Goal: Task Accomplishment & Management: Manage account settings

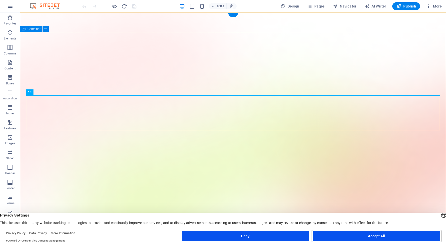
click at [384, 234] on button "Accept All" at bounding box center [376, 236] width 127 height 10
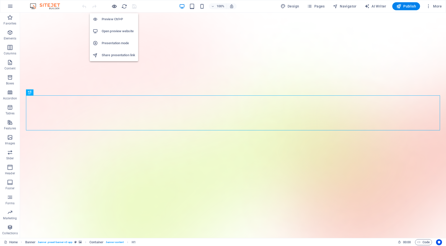
click at [116, 6] on icon "button" at bounding box center [115, 7] width 6 height 6
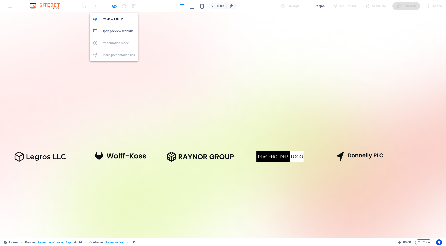
click at [114, 30] on h6 "Open preview website" at bounding box center [119, 31] width 34 height 6
click at [115, 8] on icon "button" at bounding box center [115, 7] width 6 height 6
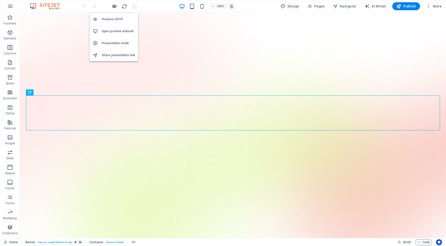
click at [115, 8] on icon "button" at bounding box center [115, 7] width 6 height 6
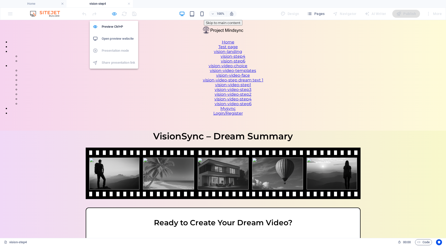
click at [115, 15] on icon "button" at bounding box center [115, 14] width 6 height 6
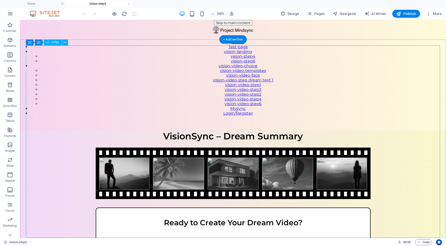
click at [162, 131] on div "VisionSync – Step 4 VisionSync – Dream Summary Ready to Create Your Dream Video…" at bounding box center [233, 214] width 426 height 166
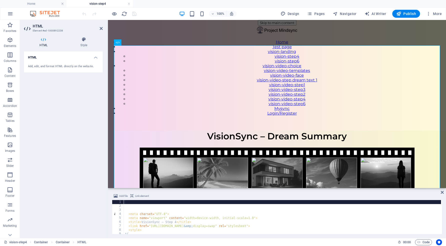
click at [149, 192] on div "Add file Link element 1 2 3 4 5 6 7 8 9 10 11 < meta charset = "UTF-8" > < meta…" at bounding box center [277, 213] width 338 height 49
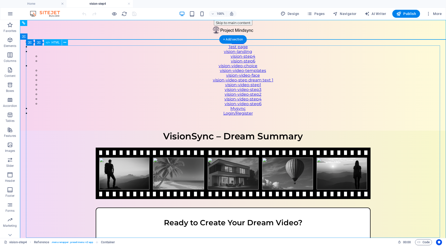
click at [163, 131] on div "VisionSync – Step 4 VisionSync – Dream Summary Ready to Create Your Dream Video…" at bounding box center [233, 214] width 426 height 166
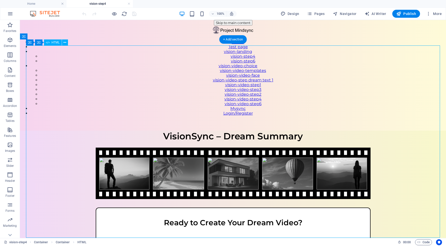
click at [163, 131] on div "VisionSync – Step 4 VisionSync – Dream Summary Ready to Create Your Dream Video…" at bounding box center [233, 214] width 426 height 166
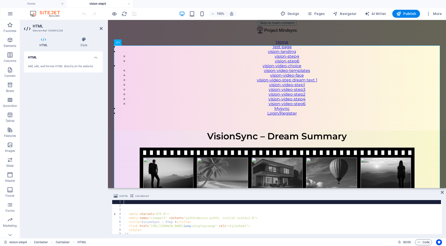
click at [155, 218] on div "< meta charset = "UTF-8" > < meta name = "viewport" content = "width=device-wid…" at bounding box center [355, 220] width 463 height 41
type textarea "<meta name="viewport" content="width=device-width, initial-scale=1.0">"
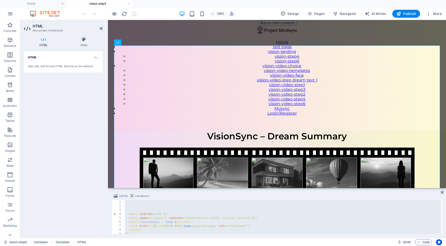
click at [130, 203] on div "< meta charset = "UTF-8" > < meta name = "viewport" content = "width=device-wid…" at bounding box center [355, 220] width 463 height 41
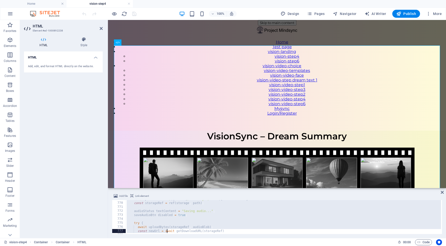
scroll to position [3199, 0]
drag, startPoint x: 128, startPoint y: 202, endPoint x: 167, endPoint y: 246, distance: 58.8
click at [167, 238] on section "Favorites Elements Columns Content Boxes Accordion Tables Features Images Slide…" at bounding box center [223, 129] width 446 height 218
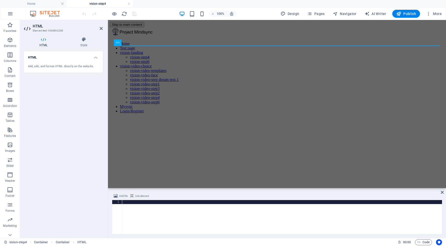
paste textarea "mediaRecorder.stop"
type textarea "mediaRecorder.stop"
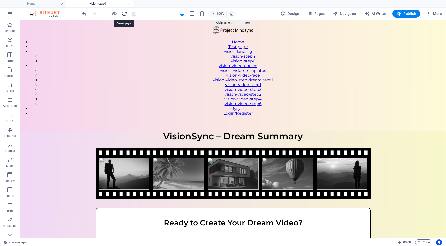
click at [124, 13] on icon "reload" at bounding box center [125, 14] width 6 height 6
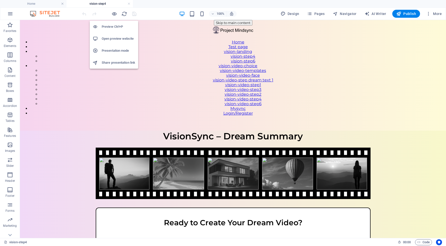
click at [115, 37] on h6 "Open preview website" at bounding box center [119, 39] width 34 height 6
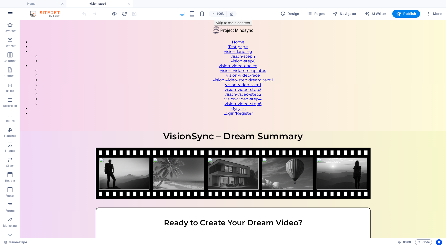
click at [9, 15] on icon "button" at bounding box center [10, 14] width 6 height 6
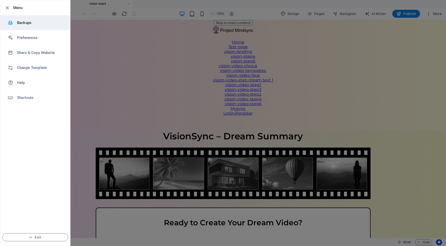
click at [22, 22] on h6 "Backups" at bounding box center [40, 23] width 46 height 6
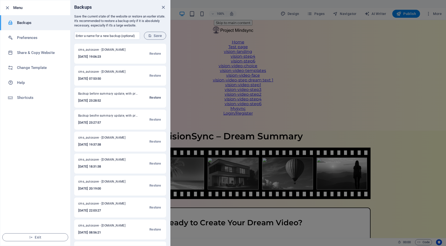
click at [156, 96] on span "Restore" at bounding box center [156, 98] width 12 height 6
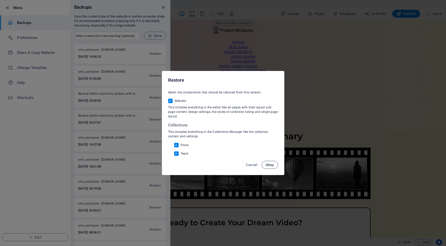
click at [275, 163] on button "Okay" at bounding box center [270, 165] width 17 height 8
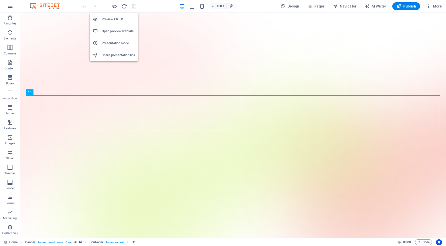
click at [117, 31] on h6 "Open preview website" at bounding box center [119, 31] width 34 height 6
click at [113, 6] on icon "button" at bounding box center [115, 7] width 6 height 6
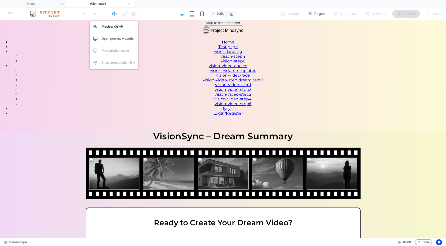
click at [113, 12] on icon "button" at bounding box center [115, 14] width 6 height 6
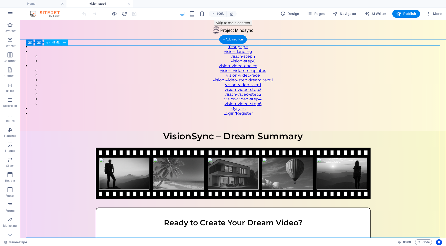
click at [142, 131] on div "VisionSync – Step 4 VisionSync – Dream Summary Ready to Create Your Dream Video…" at bounding box center [233, 214] width 426 height 166
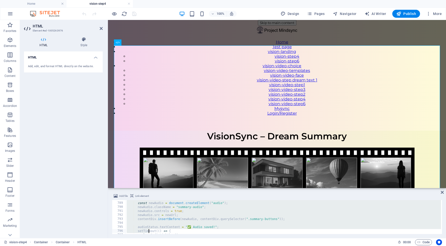
scroll to position [3203, 0]
drag, startPoint x: 126, startPoint y: 203, endPoint x: 149, endPoint y: 243, distance: 46.6
click at [149, 238] on section "Favorites Elements Columns Content Boxes Accordion Tables Features Images Slide…" at bounding box center [223, 129] width 446 height 218
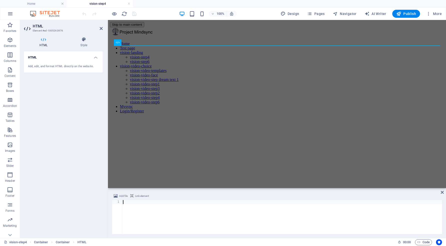
type textarea "mediaRecorder.stop"
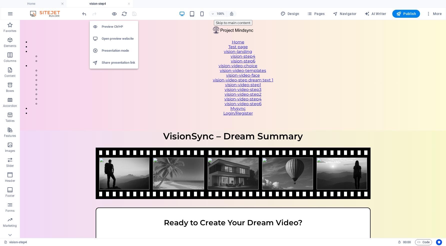
click at [114, 38] on h6 "Open preview website" at bounding box center [119, 39] width 34 height 6
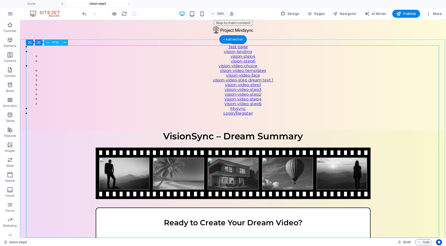
click at [163, 131] on div "VisionSync – Step 4 VisionSync – Dream Summary Ready to Create Your Dream Video…" at bounding box center [233, 214] width 426 height 166
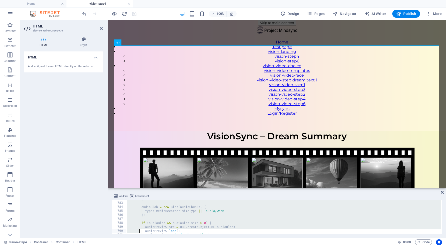
scroll to position [3187, 0]
drag, startPoint x: 125, startPoint y: 203, endPoint x: 140, endPoint y: 246, distance: 45.9
click at [140, 238] on section "Favorites Elements Columns Content Boxes Accordion Tables Features Images Slide…" at bounding box center [223, 129] width 446 height 218
type textarea "if (mediaRecorder && mediaRecorder.state !== "inactive") { mediaRecorder.stop"
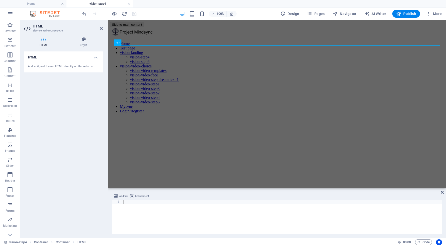
type textarea "</html>"
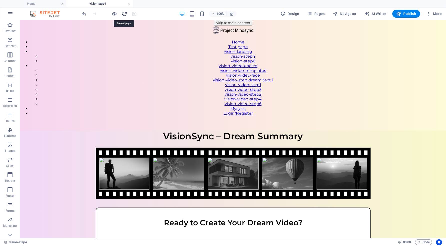
click at [124, 12] on icon "reload" at bounding box center [125, 14] width 6 height 6
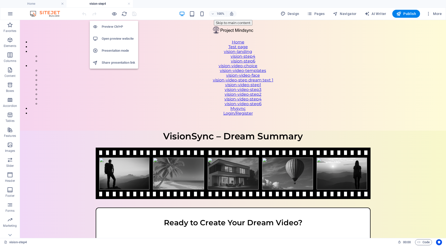
click at [115, 38] on h6 "Open preview website" at bounding box center [119, 39] width 34 height 6
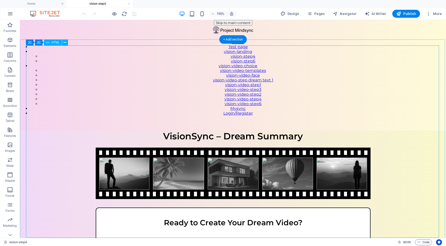
click at [159, 131] on div "VisionSync – Step 4 VisionSync – Dream Summary Ready to Create Your Dream Video…" at bounding box center [233, 214] width 426 height 166
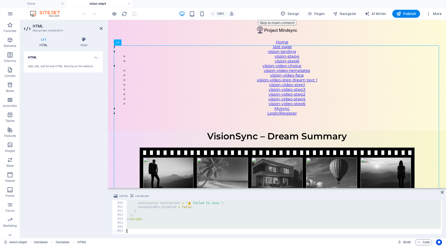
scroll to position [3395, 0]
drag, startPoint x: 126, startPoint y: 203, endPoint x: 143, endPoint y: 246, distance: 46.6
click at [143, 238] on section "Favorites Elements Columns Content Boxes Accordion Tables Features Images Slide…" at bounding box center [223, 129] width 446 height 218
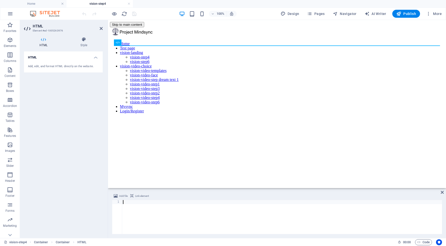
type textarea "</html>"
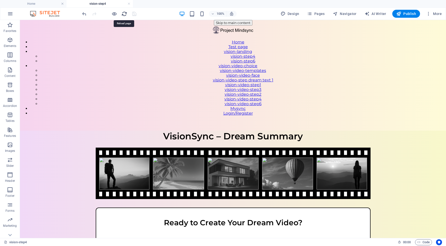
click at [124, 12] on icon "reload" at bounding box center [125, 14] width 6 height 6
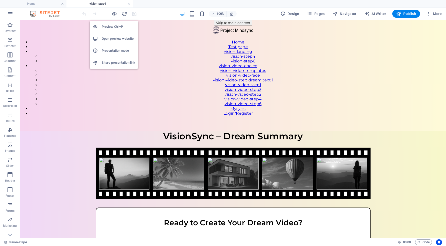
click at [114, 37] on h6 "Open preview website" at bounding box center [119, 39] width 34 height 6
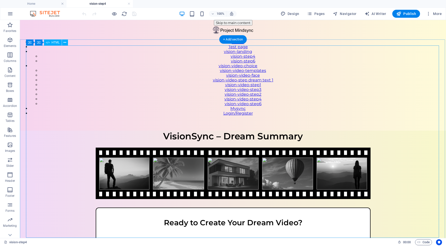
click at [228, 131] on div "VisionSync – Step 4 VisionSync – Dream Summary Ready to Create Your Dream Video…" at bounding box center [233, 214] width 426 height 166
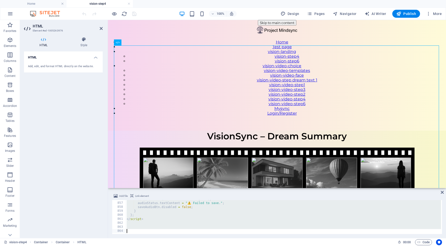
scroll to position [3423, 0]
drag, startPoint x: 126, startPoint y: 202, endPoint x: 146, endPoint y: 246, distance: 48.1
click at [146, 238] on section "Favorites Elements Columns Content Boxes Accordion Tables Features Images Slide…" at bounding box center [223, 129] width 446 height 218
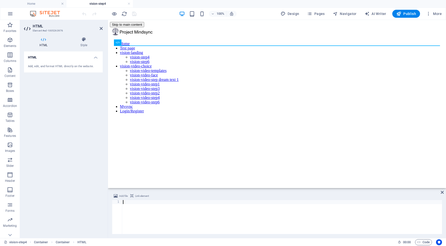
type textarea "</html>"
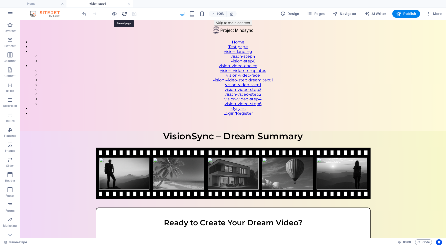
click at [124, 12] on icon "reload" at bounding box center [125, 14] width 6 height 6
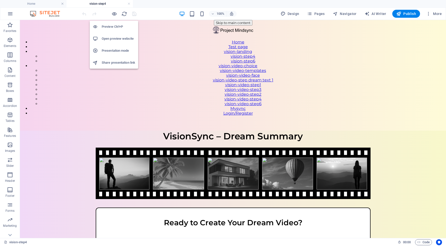
click at [114, 38] on h6 "Open preview website" at bounding box center [119, 39] width 34 height 6
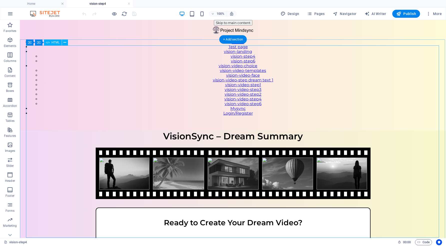
click at [145, 131] on div "VisionSync – Step 4 VisionSync – Dream Summary Ready to Create Your Dream Video…" at bounding box center [233, 214] width 426 height 166
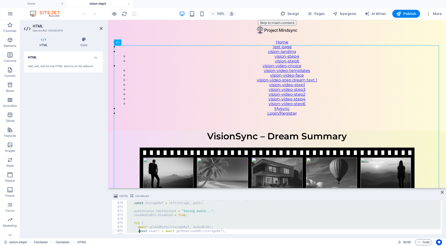
scroll to position [3603, 0]
drag, startPoint x: 126, startPoint y: 202, endPoint x: 141, endPoint y: 246, distance: 46.0
click at [141, 238] on section "Favorites Elements Columns Content Boxes Accordion Tables Features Images Slide…" at bounding box center [223, 129] width 446 height 218
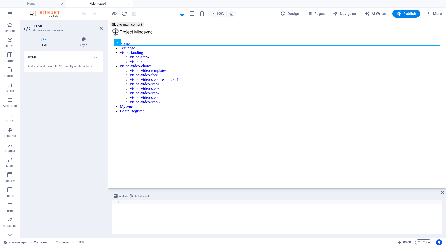
type textarea "</html>"
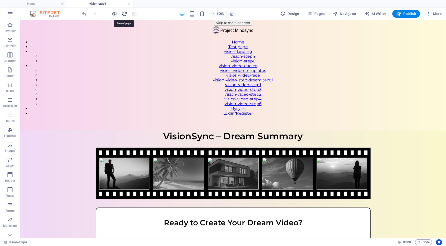
click at [124, 13] on icon "reload" at bounding box center [125, 14] width 6 height 6
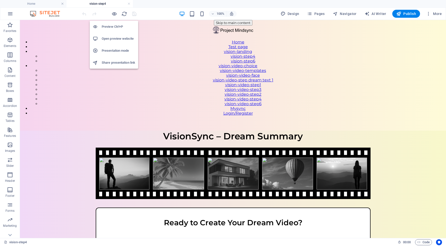
click at [115, 40] on h6 "Open preview website" at bounding box center [119, 39] width 34 height 6
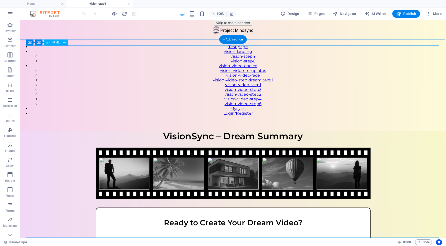
click at [144, 131] on div "VisionSync – Step 4 VisionSync – Dream Summary Ready to Create Your Dream Video…" at bounding box center [233, 214] width 426 height 166
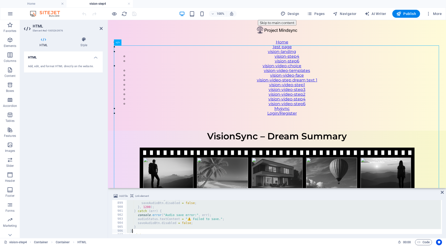
scroll to position [3607, 0]
drag, startPoint x: 126, startPoint y: 204, endPoint x: 133, endPoint y: 246, distance: 42.6
click at [133, 238] on section "Favorites Elements Columns Content Boxes Accordion Tables Features Images Slide…" at bounding box center [223, 129] width 446 height 218
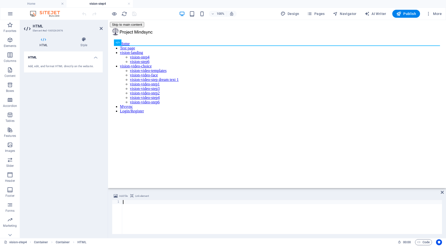
type textarea "</html>"
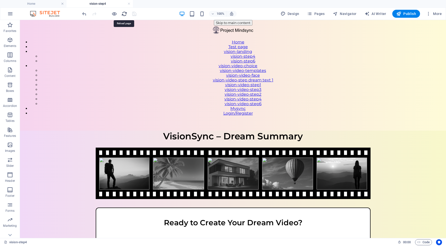
click at [124, 12] on icon "reload" at bounding box center [125, 14] width 6 height 6
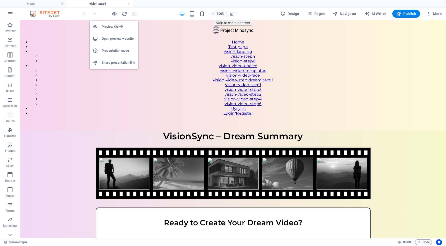
click at [114, 38] on h6 "Open preview website" at bounding box center [119, 39] width 34 height 6
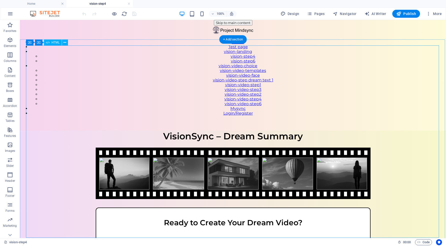
click at [146, 131] on div "VisionSync – Step 4 VisionSync – Dream Summary Ready to Create Your Dream Video…" at bounding box center [233, 214] width 426 height 166
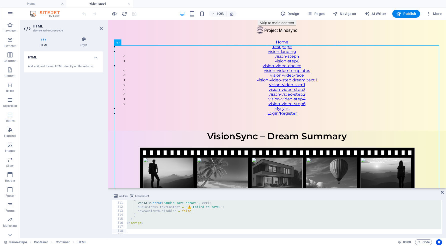
scroll to position [3243, 0]
drag, startPoint x: 125, startPoint y: 202, endPoint x: 134, endPoint y: 246, distance: 44.7
click at [134, 238] on section "Favorites Elements Columns Content Boxes Accordion Tables Features Images Slide…" at bounding box center [223, 129] width 446 height 218
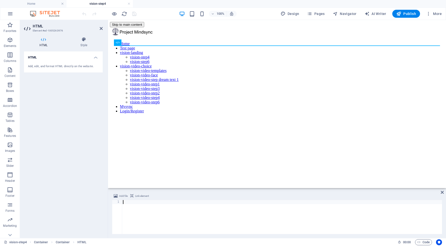
type textarea "</html>"
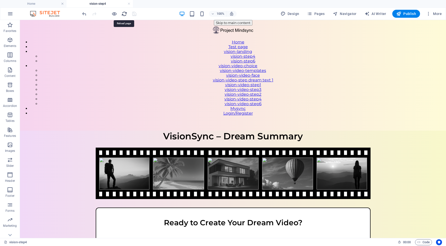
click at [123, 14] on icon "reload" at bounding box center [125, 14] width 6 height 6
click at [124, 14] on icon "reload" at bounding box center [125, 14] width 6 height 6
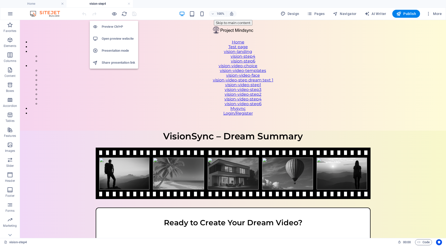
click at [115, 38] on h6 "Open preview website" at bounding box center [119, 39] width 34 height 6
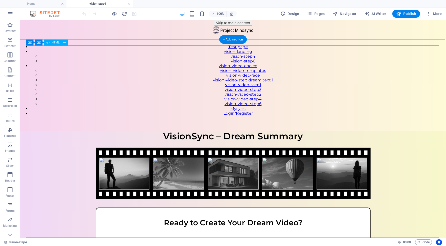
click at [144, 131] on div "VisionSync – Step 4 VisionSync – Dream Summary Ready to Create Your Dream Video…" at bounding box center [233, 214] width 426 height 166
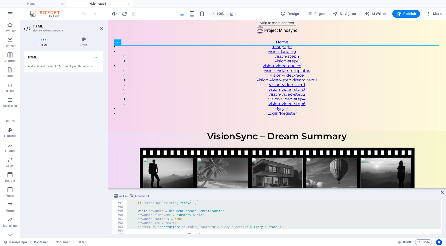
scroll to position [3243, 0]
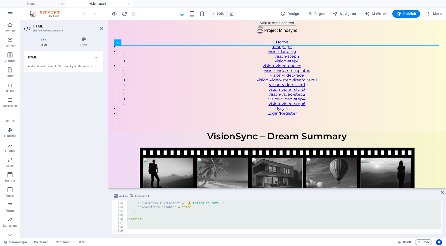
drag, startPoint x: 127, startPoint y: 203, endPoint x: 150, endPoint y: 246, distance: 48.5
click at [150, 238] on section "Favorites Elements Columns Content Boxes Accordion Tables Features Images Slide…" at bounding box center [223, 129] width 446 height 218
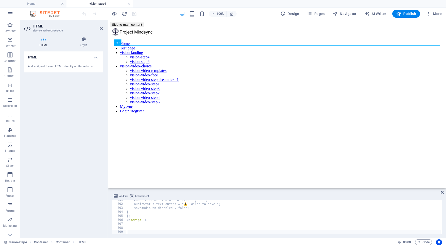
scroll to position [3202, 0]
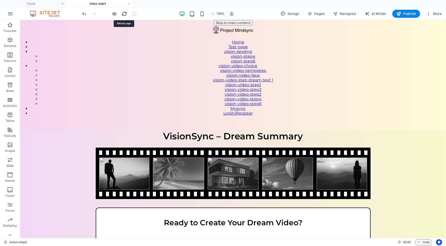
click at [126, 13] on icon "reload" at bounding box center [125, 14] width 6 height 6
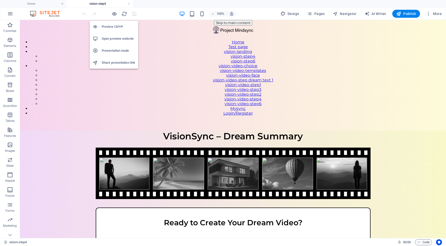
click at [116, 39] on h6 "Open preview website" at bounding box center [119, 39] width 34 height 6
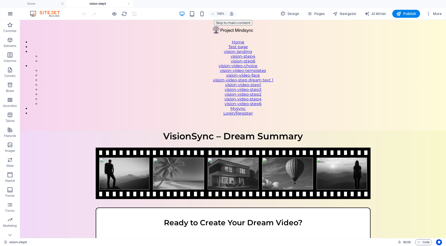
click at [12, 15] on icon "button" at bounding box center [10, 14] width 6 height 6
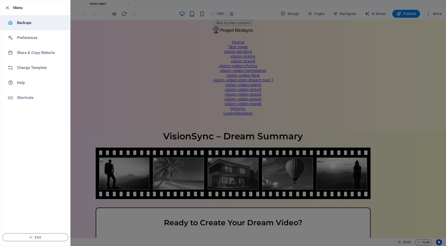
click at [33, 25] on h6 "Backups" at bounding box center [40, 23] width 46 height 6
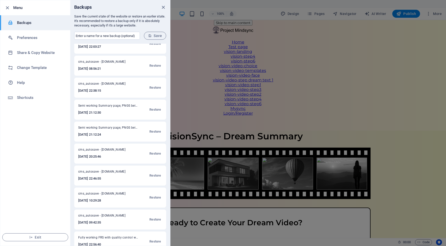
scroll to position [190, 0]
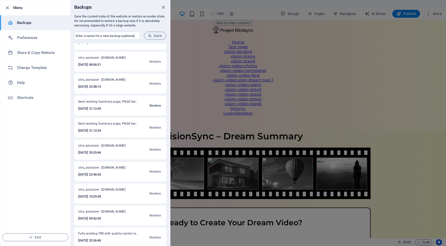
click at [154, 106] on span "Restore" at bounding box center [156, 106] width 12 height 6
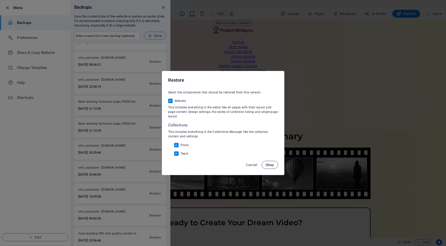
click at [274, 164] on span "Okay" at bounding box center [270, 165] width 9 height 4
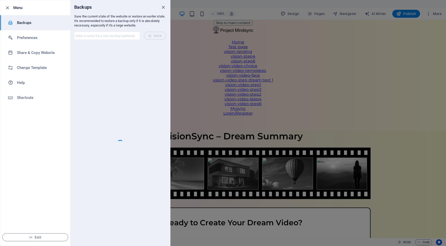
scroll to position [0, 0]
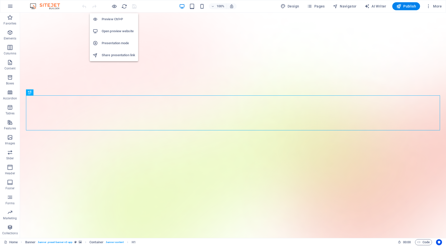
click at [116, 33] on h6 "Open preview website" at bounding box center [119, 31] width 34 height 6
click at [119, 29] on h6 "Open preview website" at bounding box center [119, 31] width 34 height 6
